Goal: Information Seeking & Learning: Check status

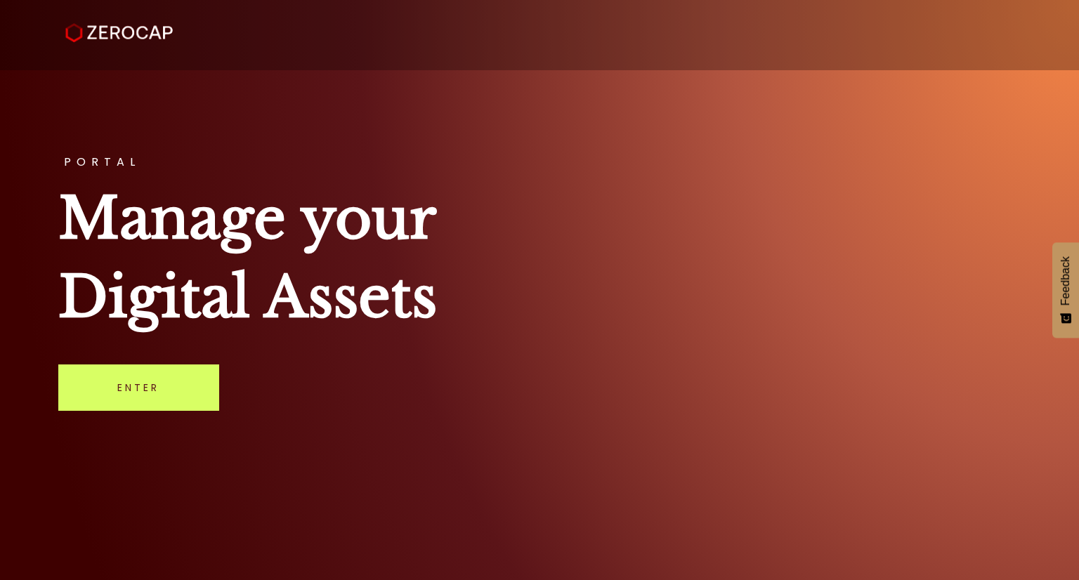
click at [178, 402] on link "Enter" at bounding box center [138, 388] width 161 height 46
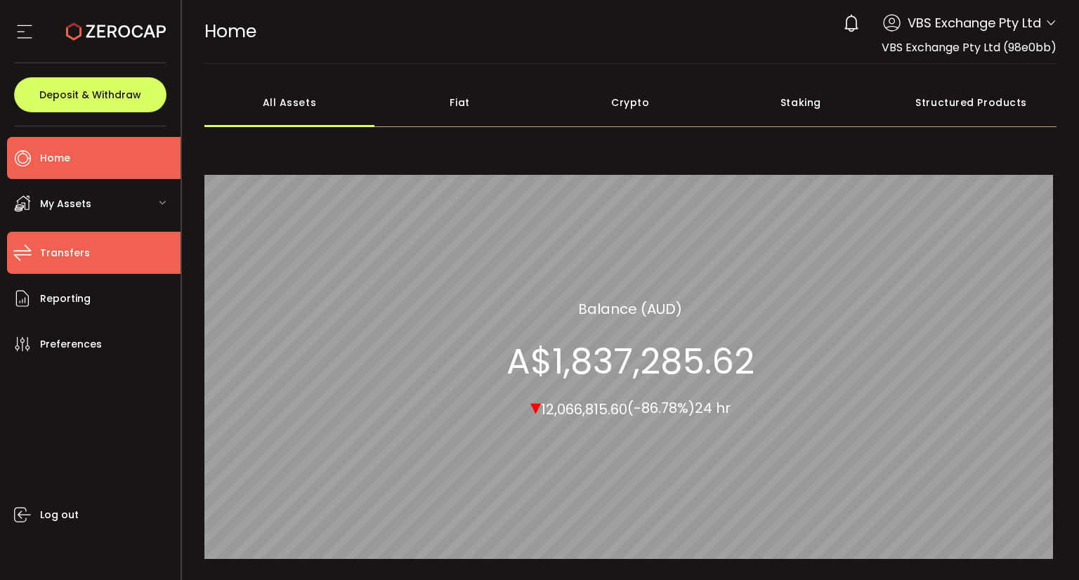
click at [62, 260] on span "Transfers" at bounding box center [65, 253] width 50 height 20
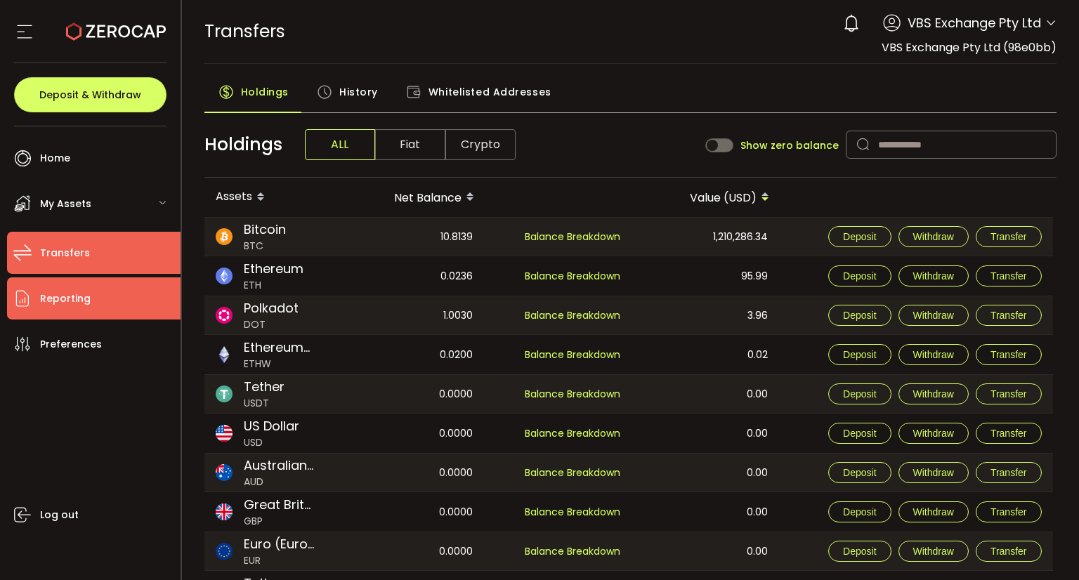
click at [110, 293] on li "Reporting" at bounding box center [93, 298] width 173 height 42
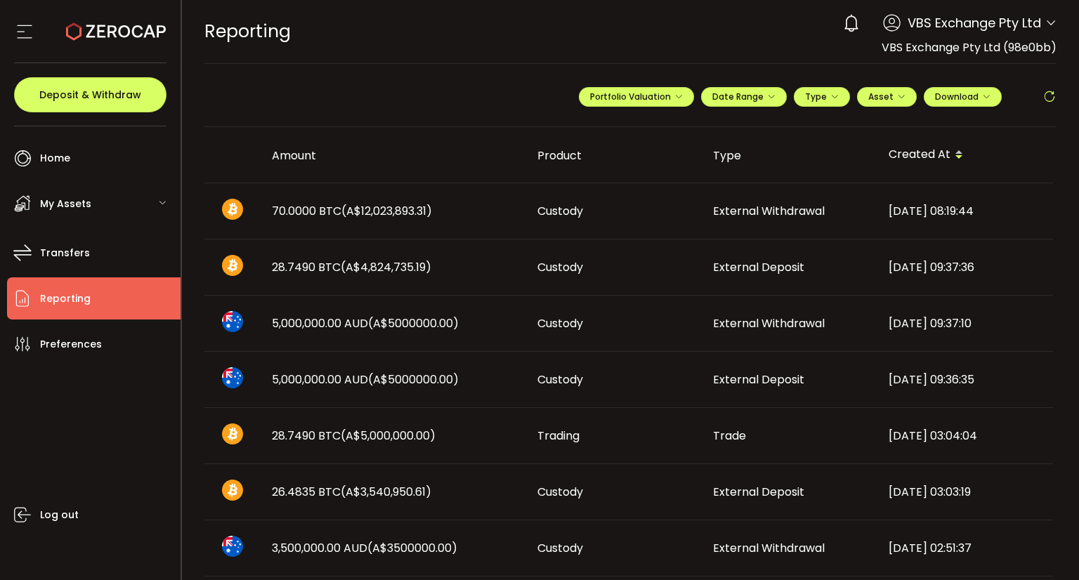
click at [825, 109] on div "**********" at bounding box center [818, 102] width 478 height 42
click at [885, 98] on span "Asset" at bounding box center [880, 97] width 25 height 12
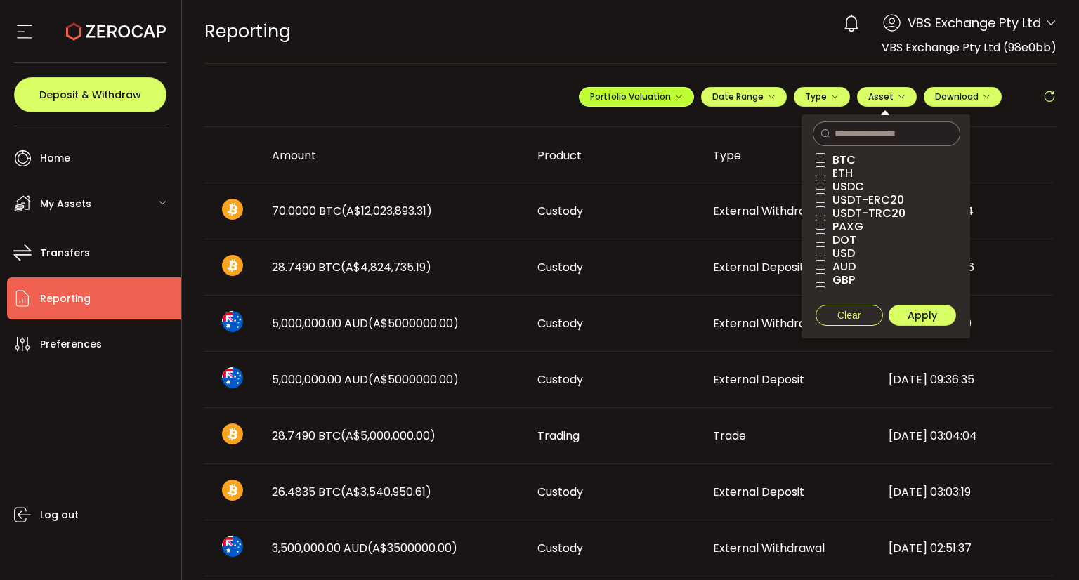
click at [645, 92] on span "Portfolio Valuation" at bounding box center [636, 97] width 93 height 12
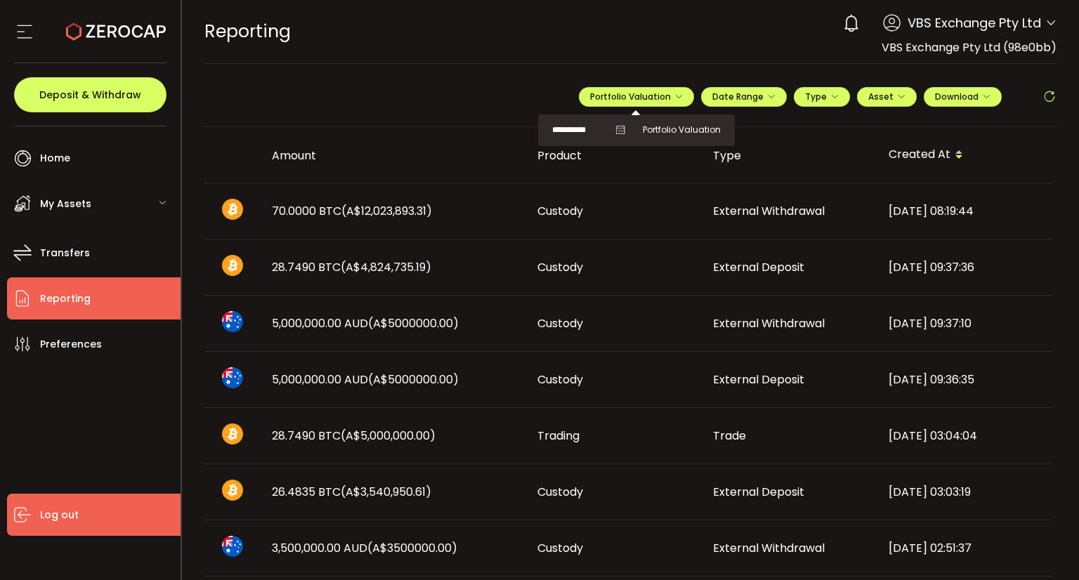
click at [29, 523] on icon at bounding box center [22, 514] width 21 height 21
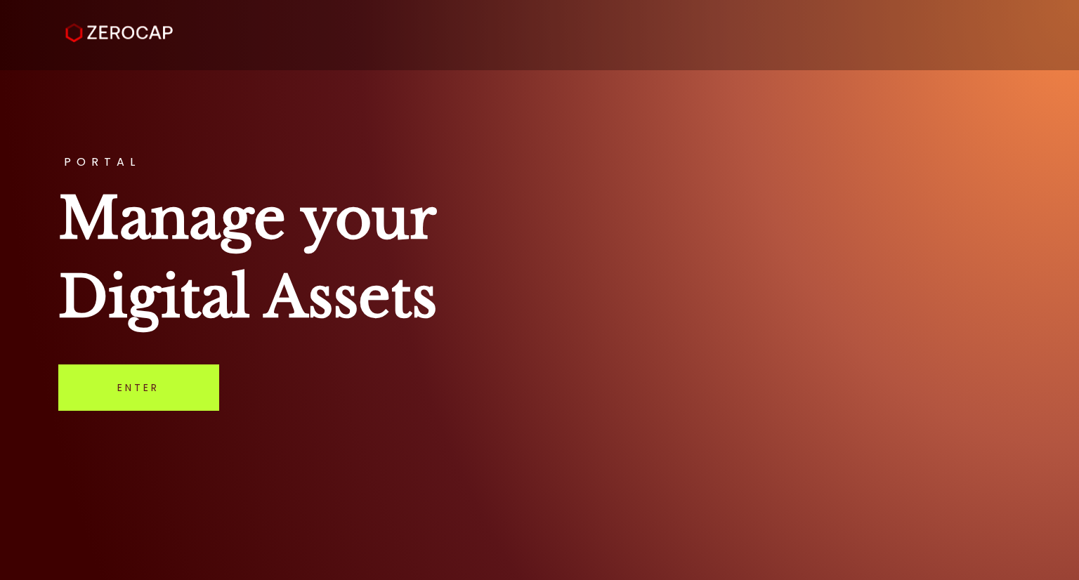
click at [159, 392] on link "Enter" at bounding box center [138, 388] width 161 height 46
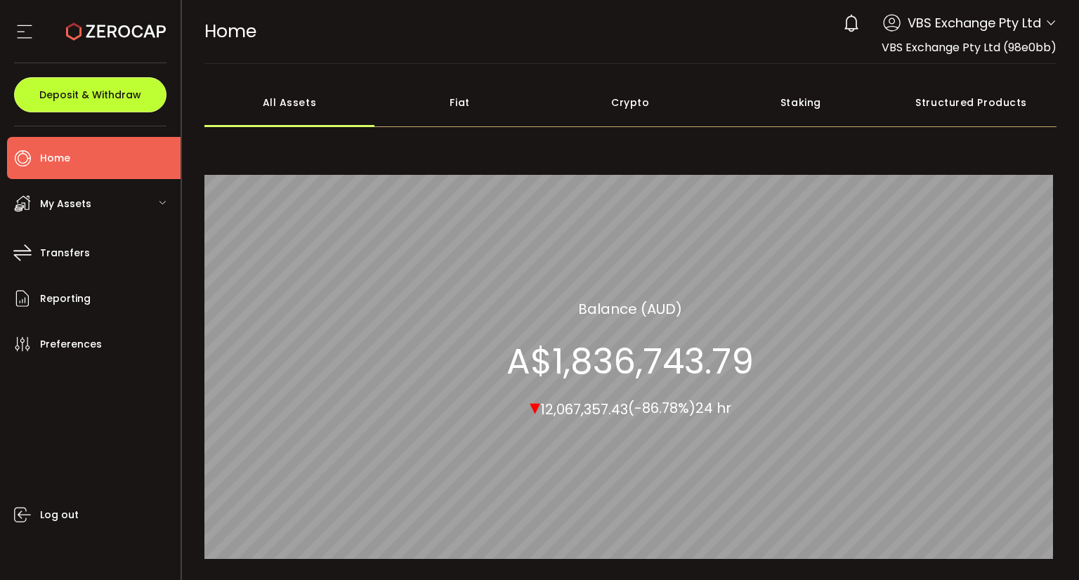
click at [93, 102] on button "Deposit & Withdraw" at bounding box center [90, 94] width 152 height 35
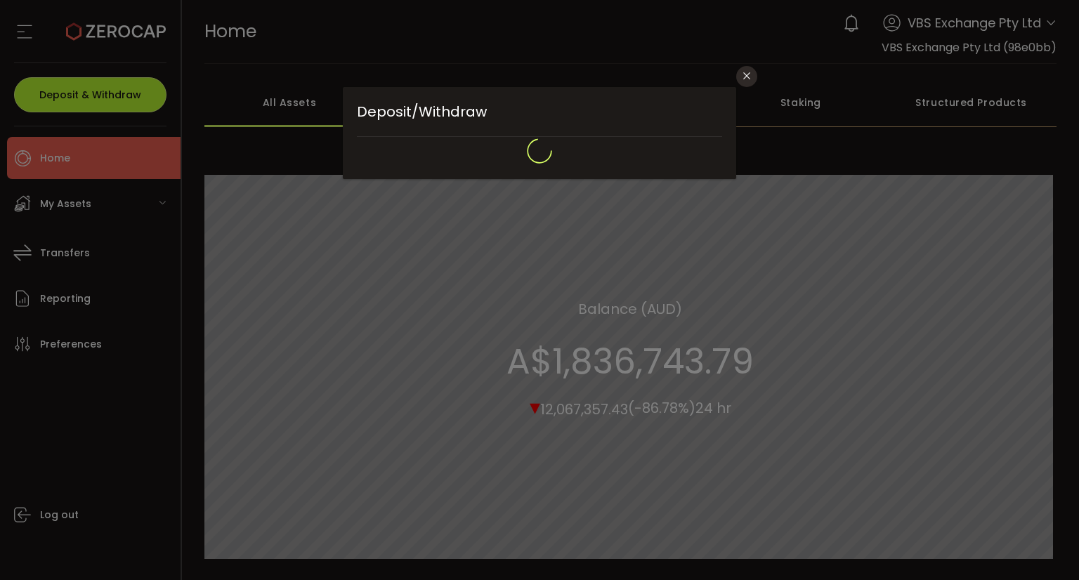
type input "**********"
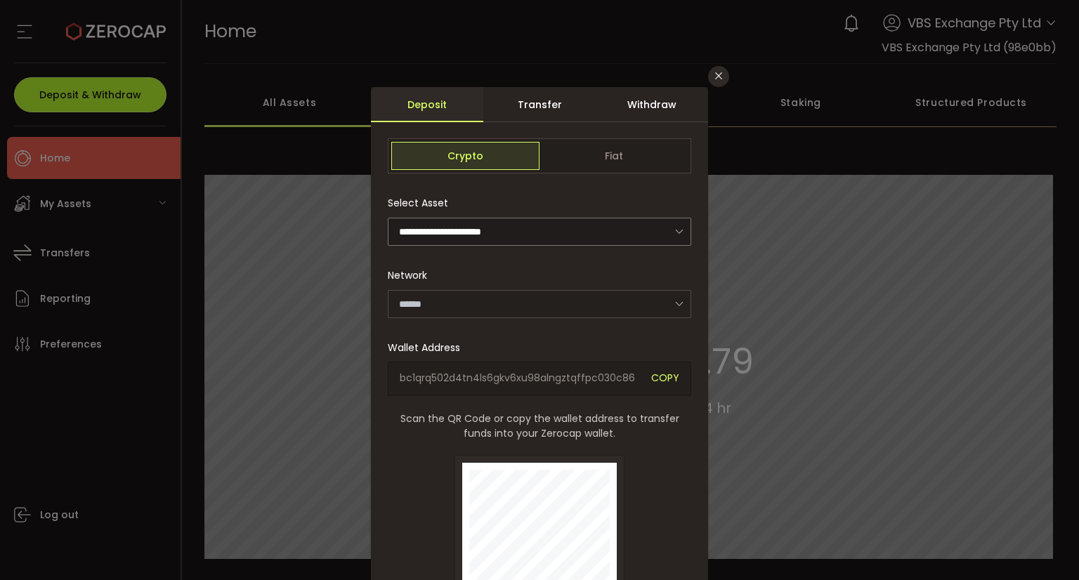
type input "*******"
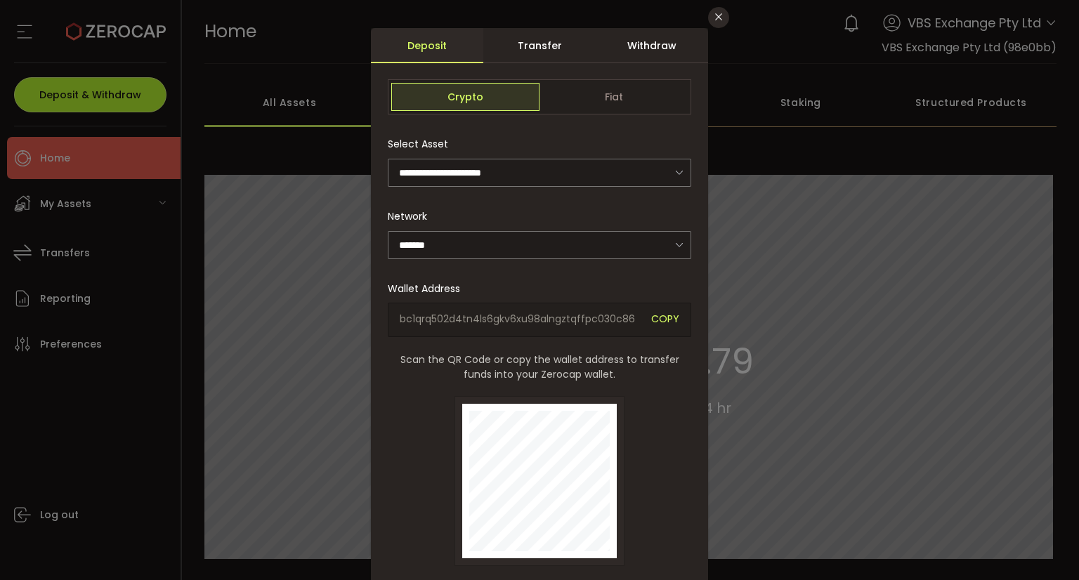
scroll to position [58, 0]
click at [617, 39] on div "Withdraw" at bounding box center [652, 46] width 112 height 35
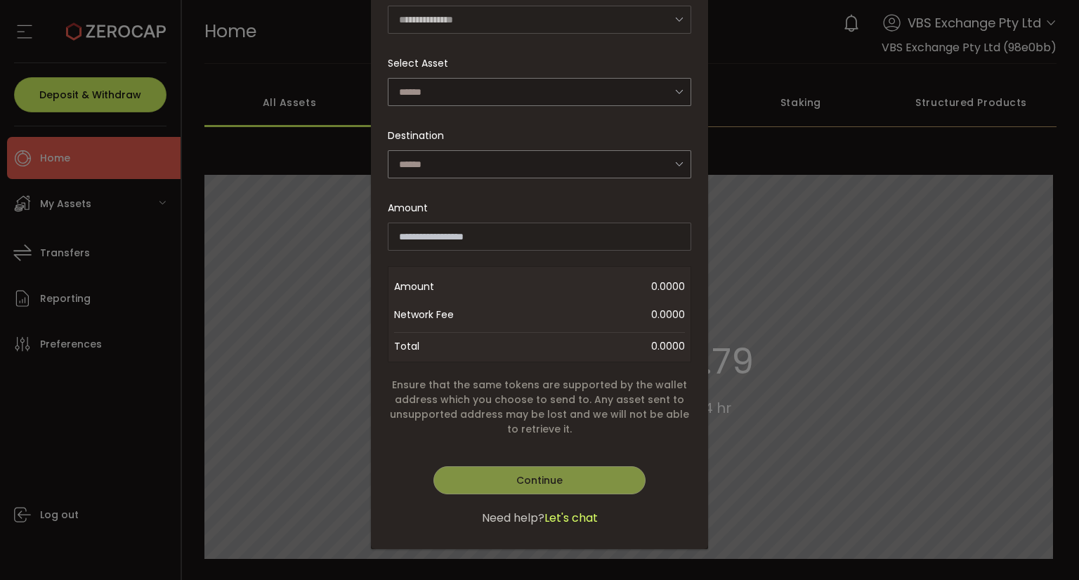
scroll to position [0, 0]
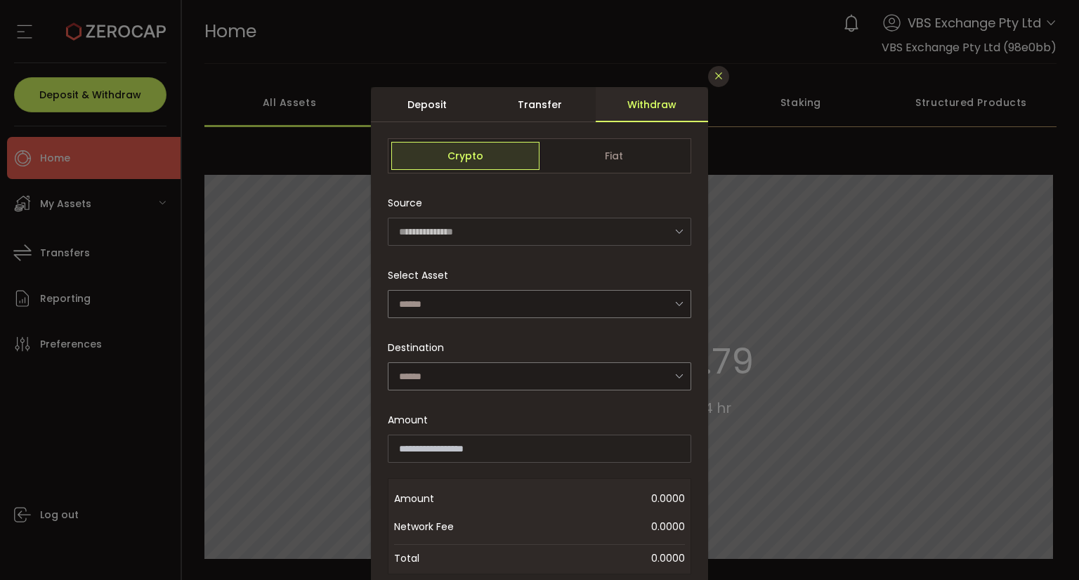
click at [711, 83] on button "Close" at bounding box center [718, 76] width 21 height 21
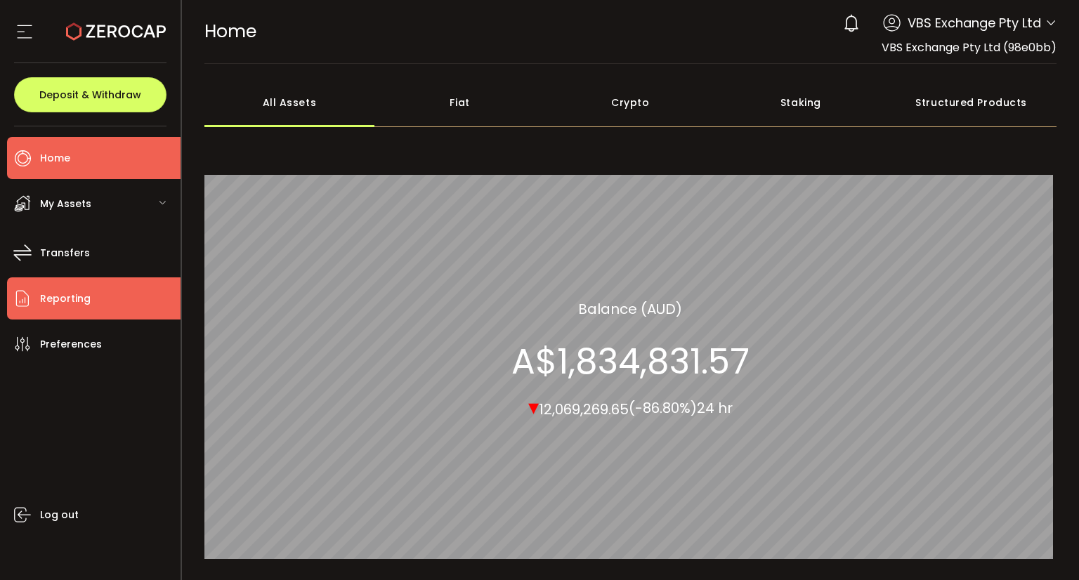
click at [98, 295] on li "Reporting" at bounding box center [93, 298] width 173 height 42
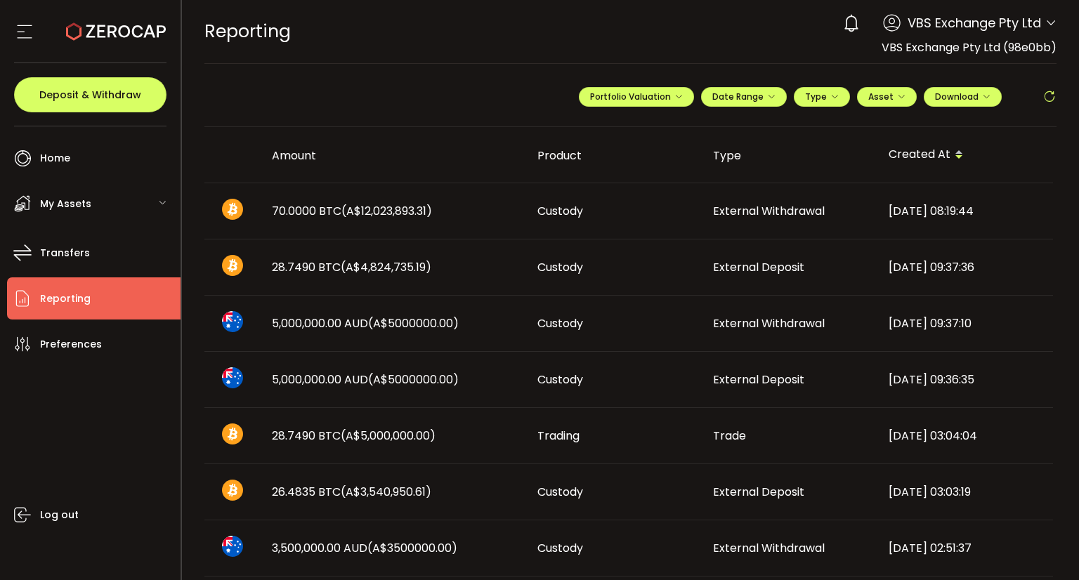
click at [912, 265] on div "[DATE] 09:37:36" at bounding box center [965, 267] width 176 height 16
click at [0, 0] on div at bounding box center [0, 0] width 0 height 0
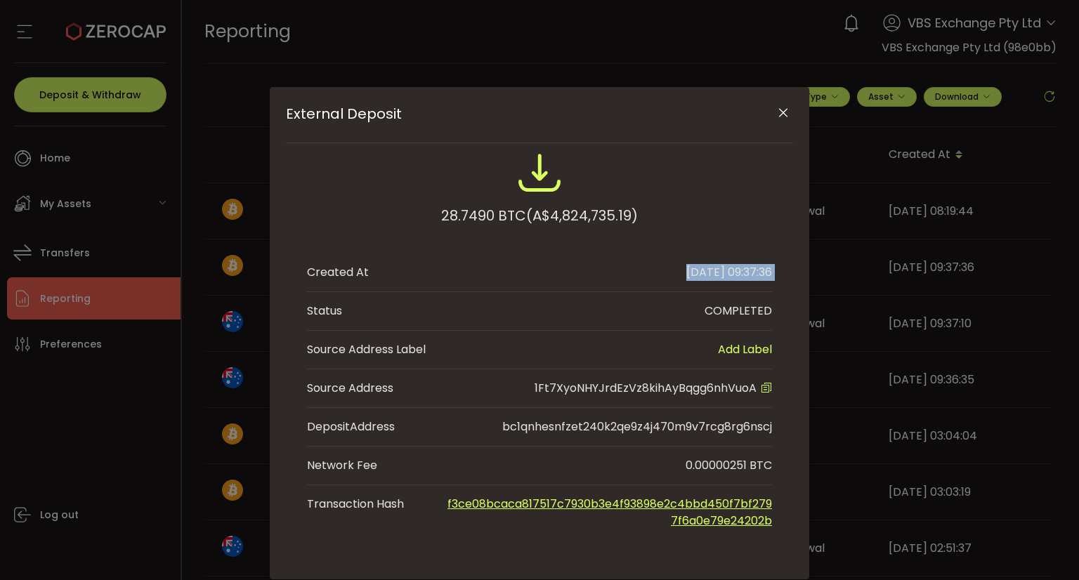
click at [778, 118] on icon "Close" at bounding box center [783, 113] width 14 height 14
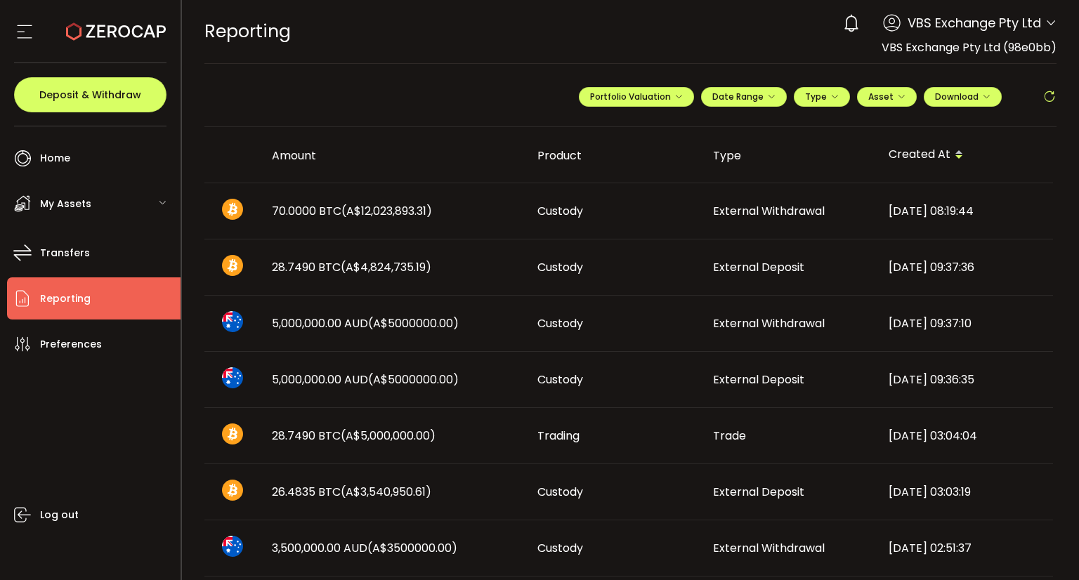
click at [905, 211] on div "[DATE] 08:19:44" at bounding box center [965, 211] width 176 height 16
click at [0, 0] on div "External Deposit 28.7490 BTC (A$4,824,735.19) Created At [DATE] 09:37:36 Status…" at bounding box center [0, 0] width 0 height 0
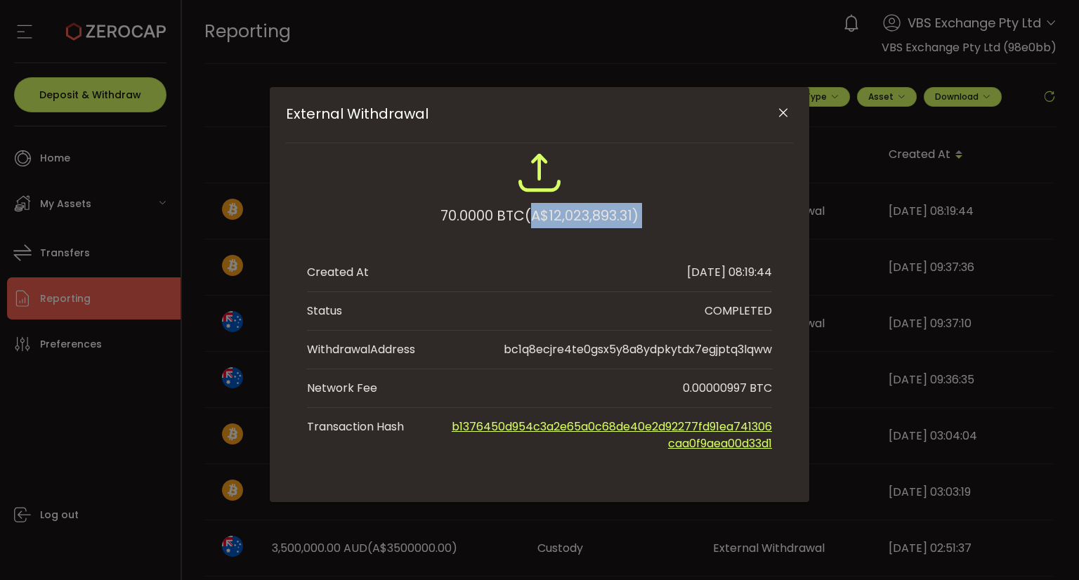
click at [927, 209] on div "External Withdrawal 70.0000 BTC (A$12,023,893.31) Created At [DATE] 08:19:44 St…" at bounding box center [539, 290] width 1079 height 580
click at [778, 114] on icon "Close" at bounding box center [783, 113] width 14 height 14
